Goal: Information Seeking & Learning: Learn about a topic

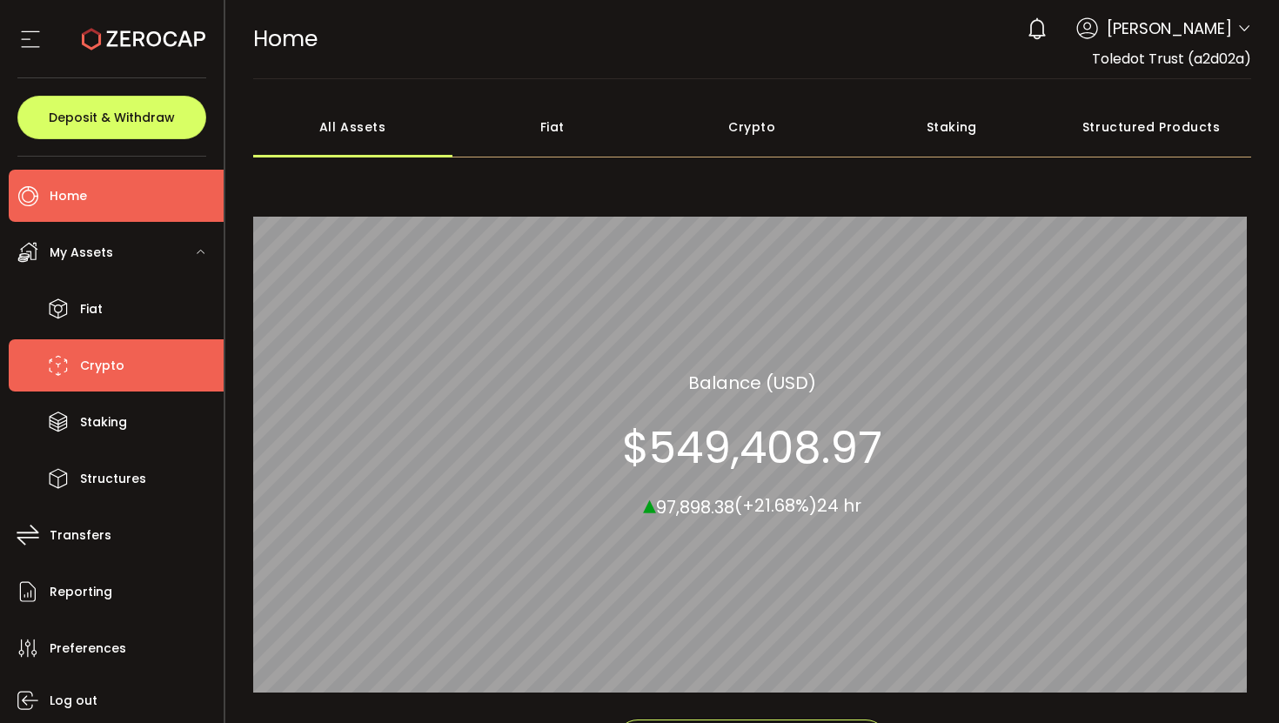
click at [106, 365] on span "Crypto" at bounding box center [102, 365] width 44 height 25
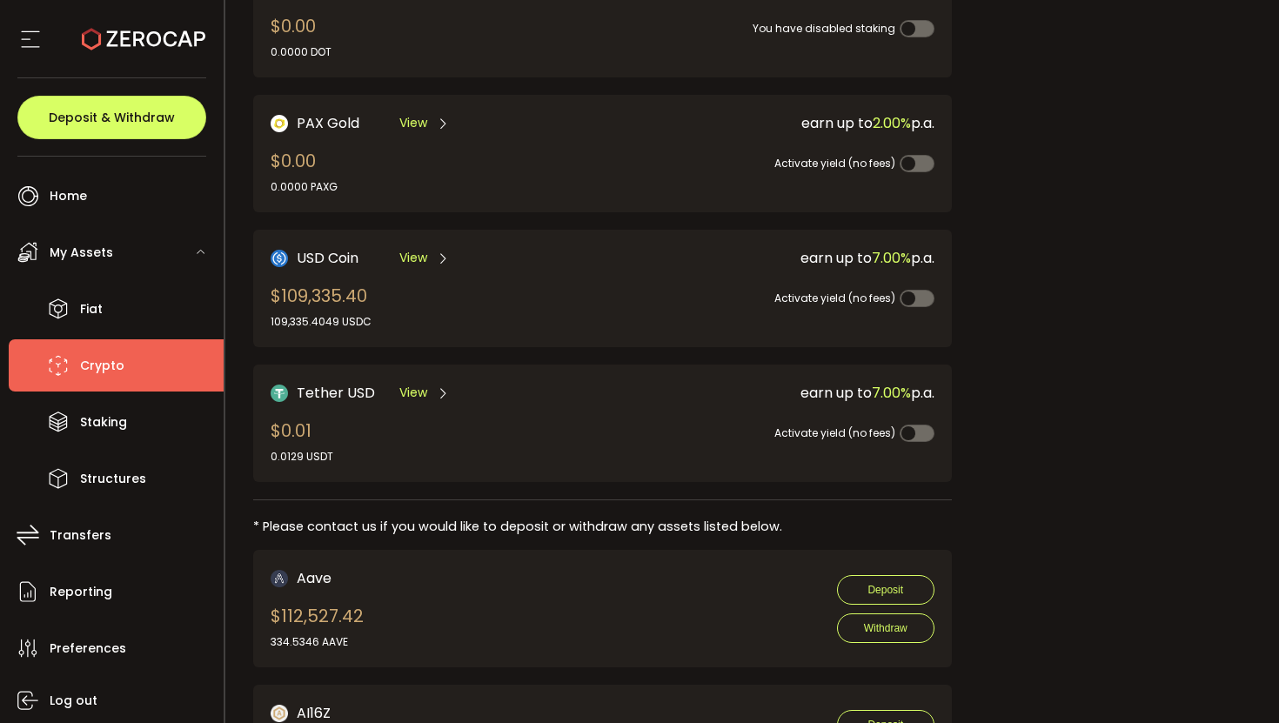
scroll to position [593, 0]
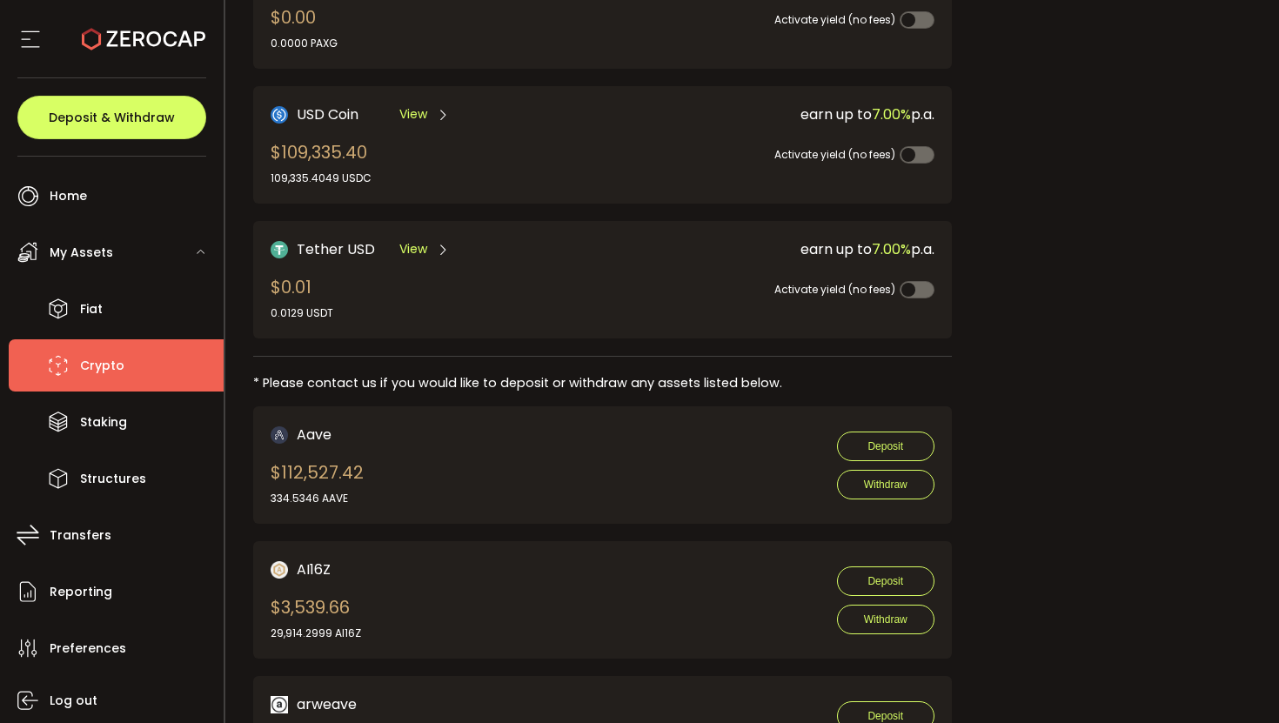
click at [461, 144] on div "USD Coin View $109,335.40 109,335.4049 USDC" at bounding box center [420, 145] width 298 height 83
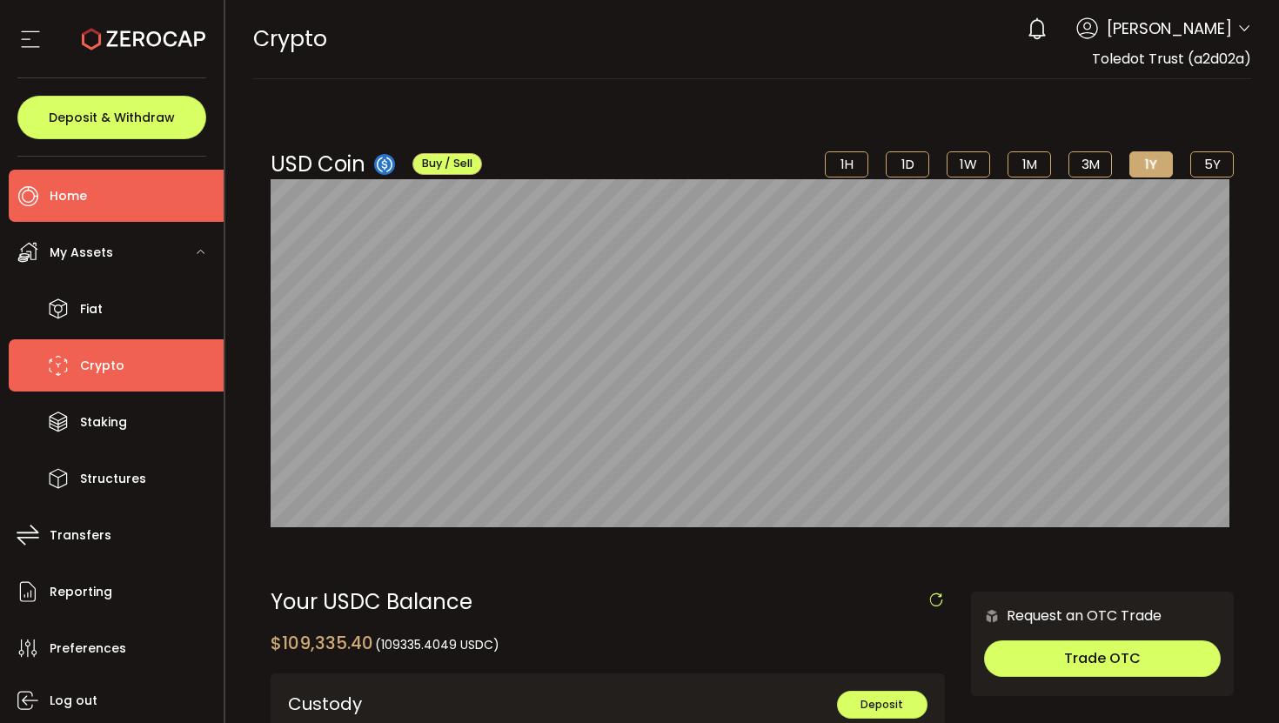
click at [110, 206] on li "Home" at bounding box center [116, 196] width 215 height 52
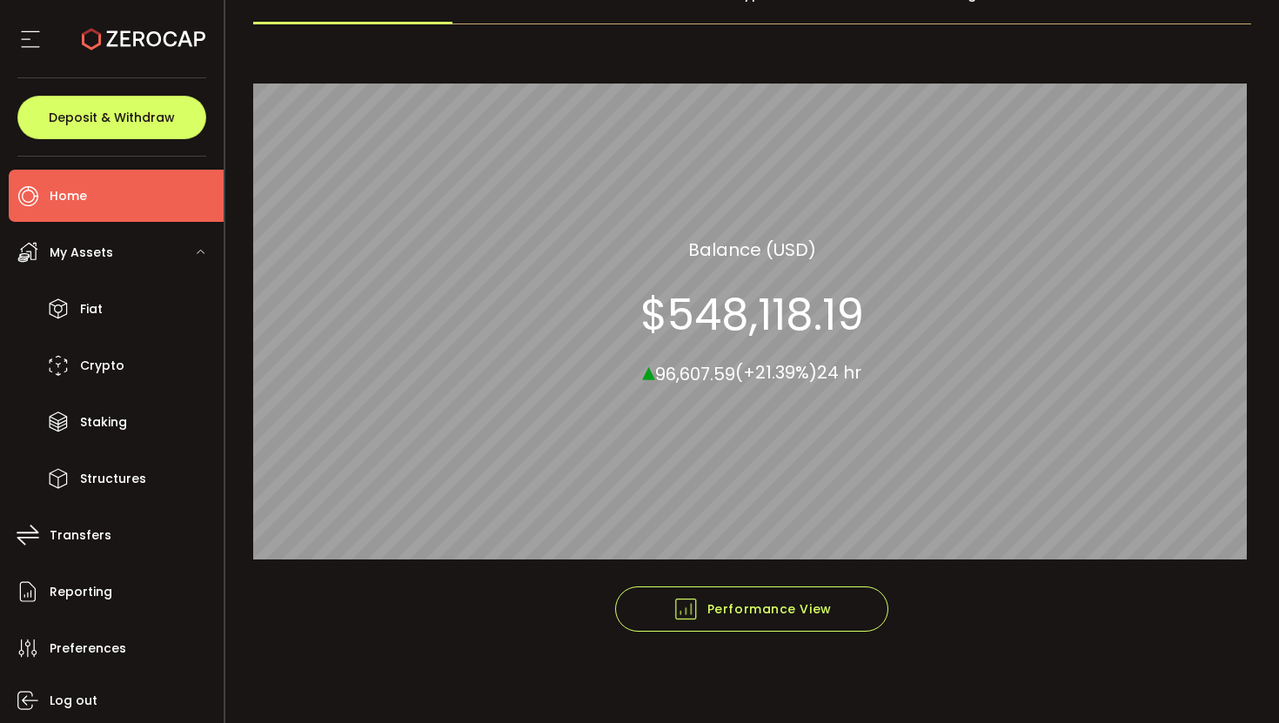
scroll to position [101, 0]
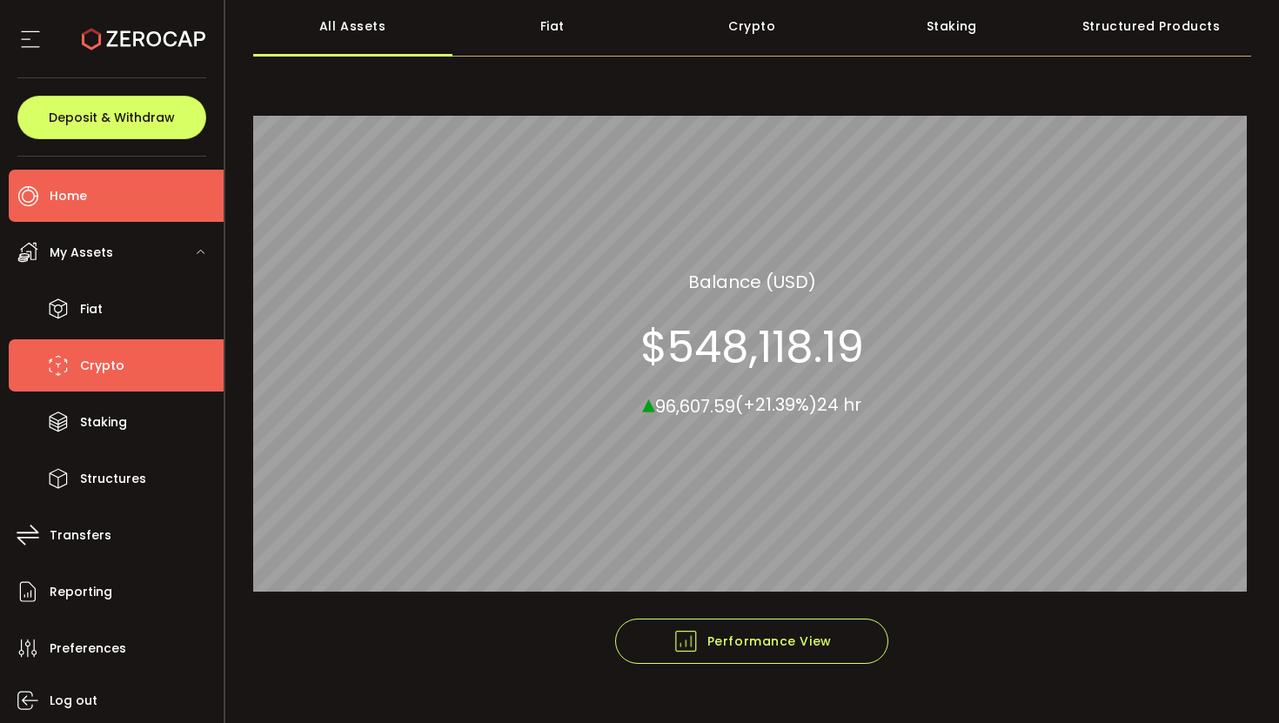
click at [130, 365] on li "Crypto" at bounding box center [116, 365] width 215 height 52
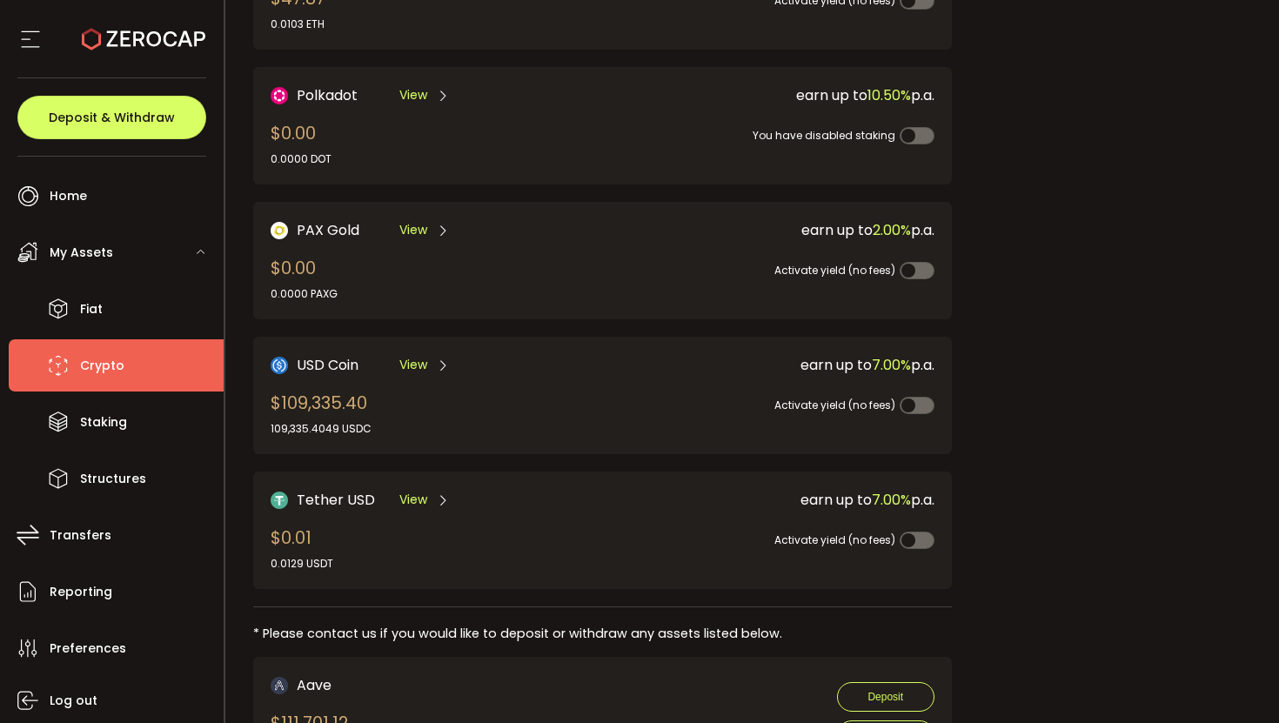
click at [446, 386] on div "USD Coin View $109,335.40 109,335.4049 USDC" at bounding box center [420, 395] width 298 height 83
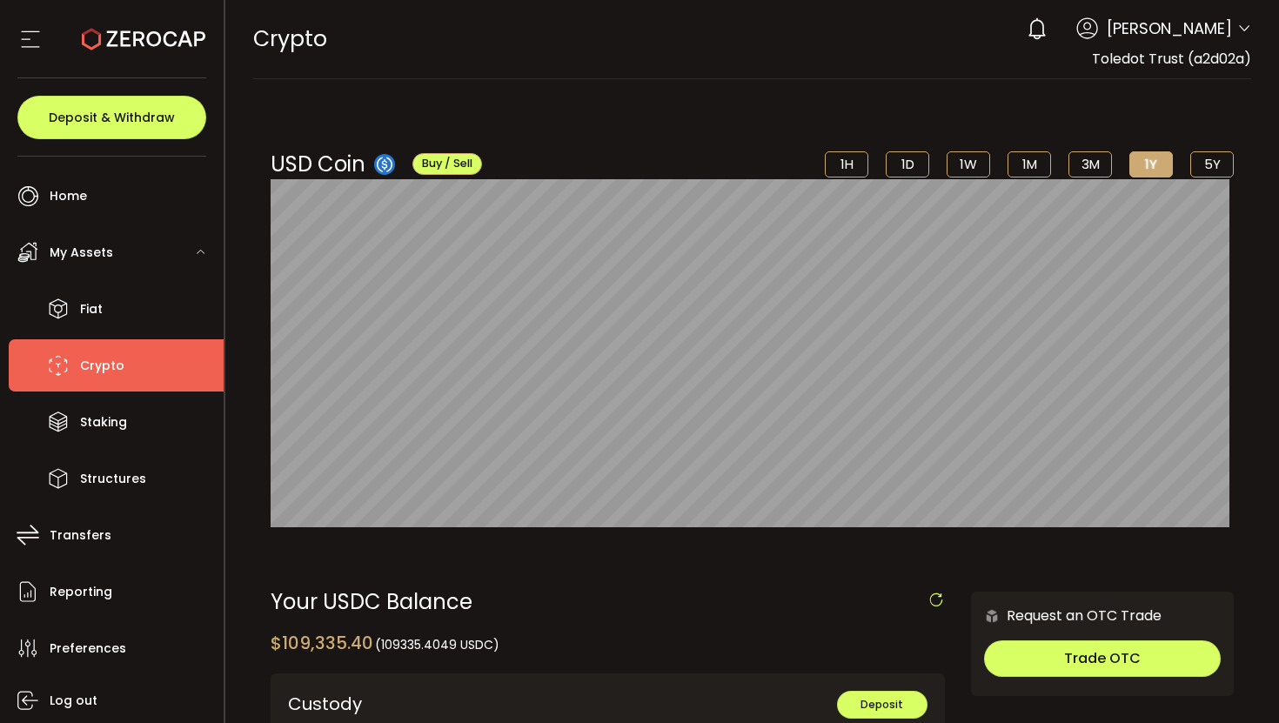
click at [691, 111] on div "USD Coin Buy / Sell 1H 1D 1W 1M 3M 1Y 5Y $0.99 [DATE] 12:00 am" at bounding box center [752, 321] width 999 height 448
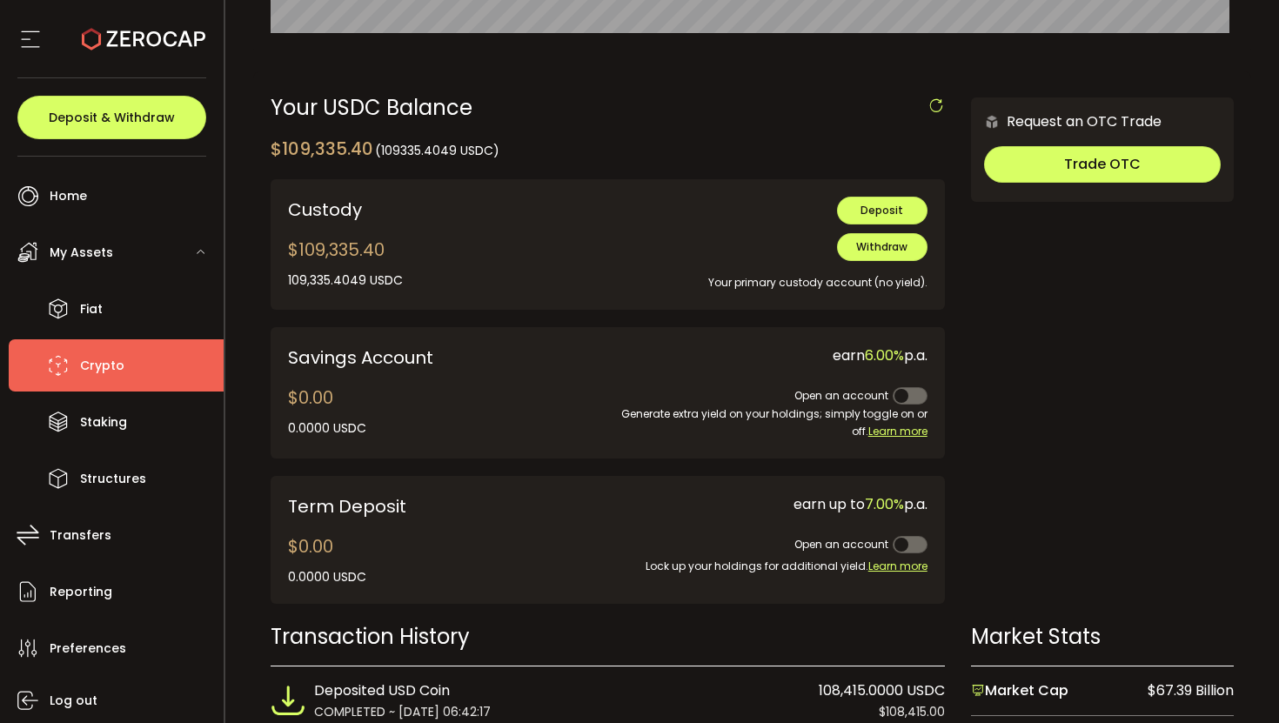
scroll to position [593, 0]
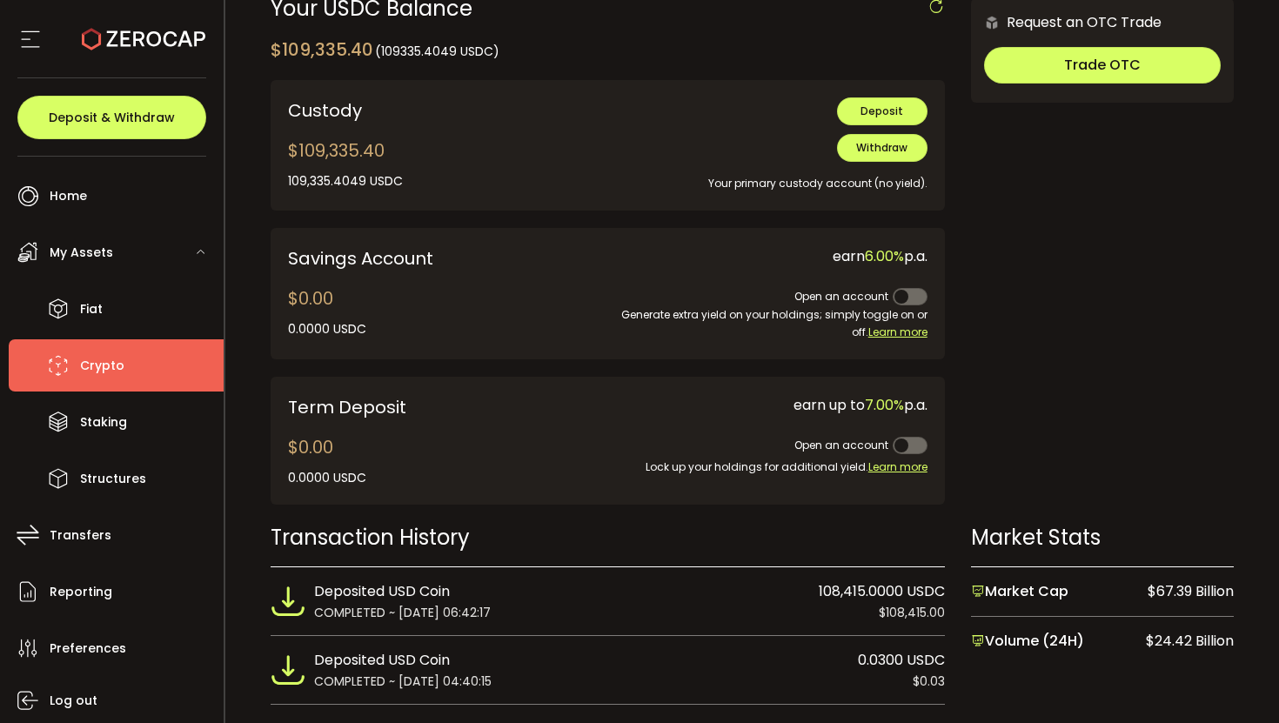
click at [107, 380] on li "Crypto" at bounding box center [116, 365] width 215 height 52
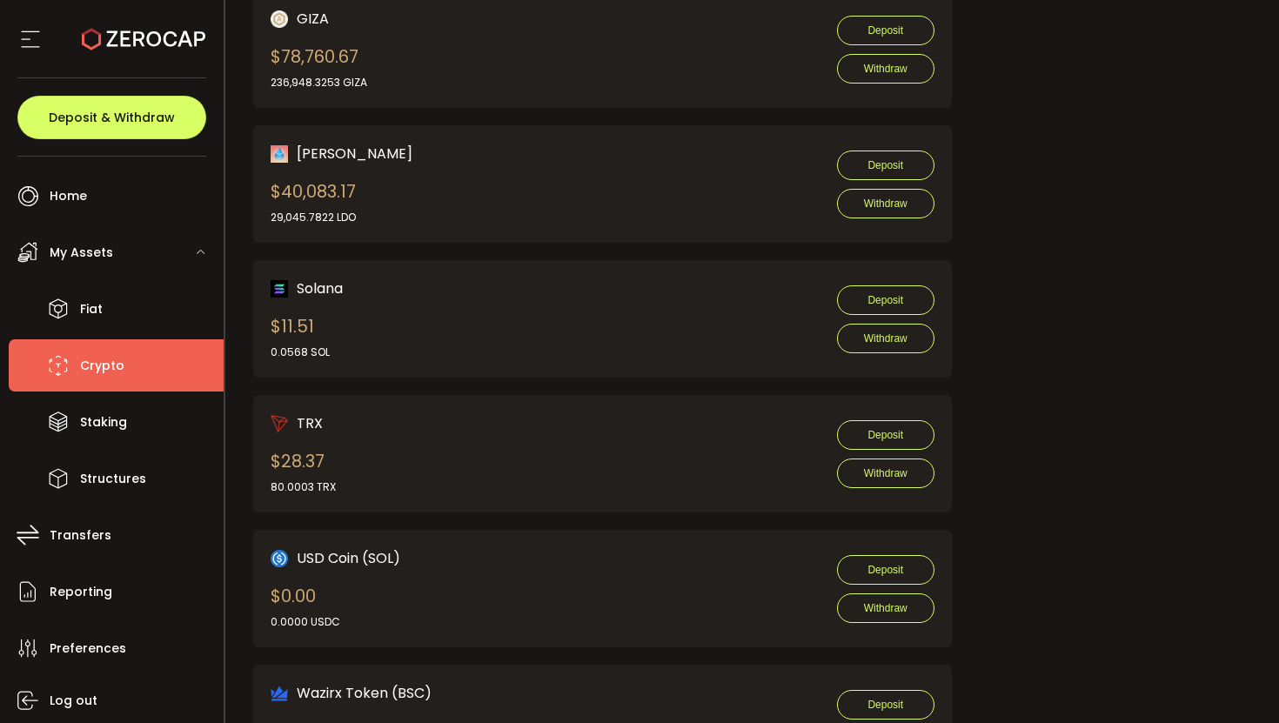
scroll to position [1773, 0]
